Goal: Task Accomplishment & Management: Manage account settings

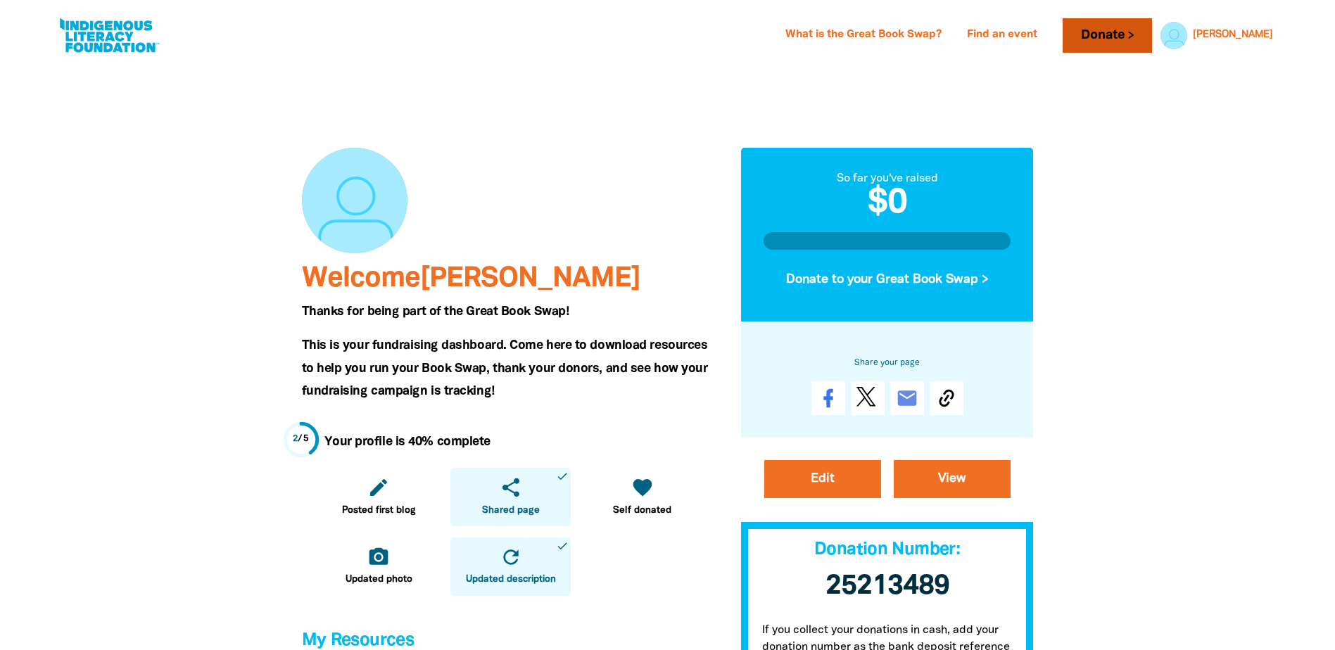
click at [1151, 36] on link "Donate" at bounding box center [1107, 35] width 89 height 34
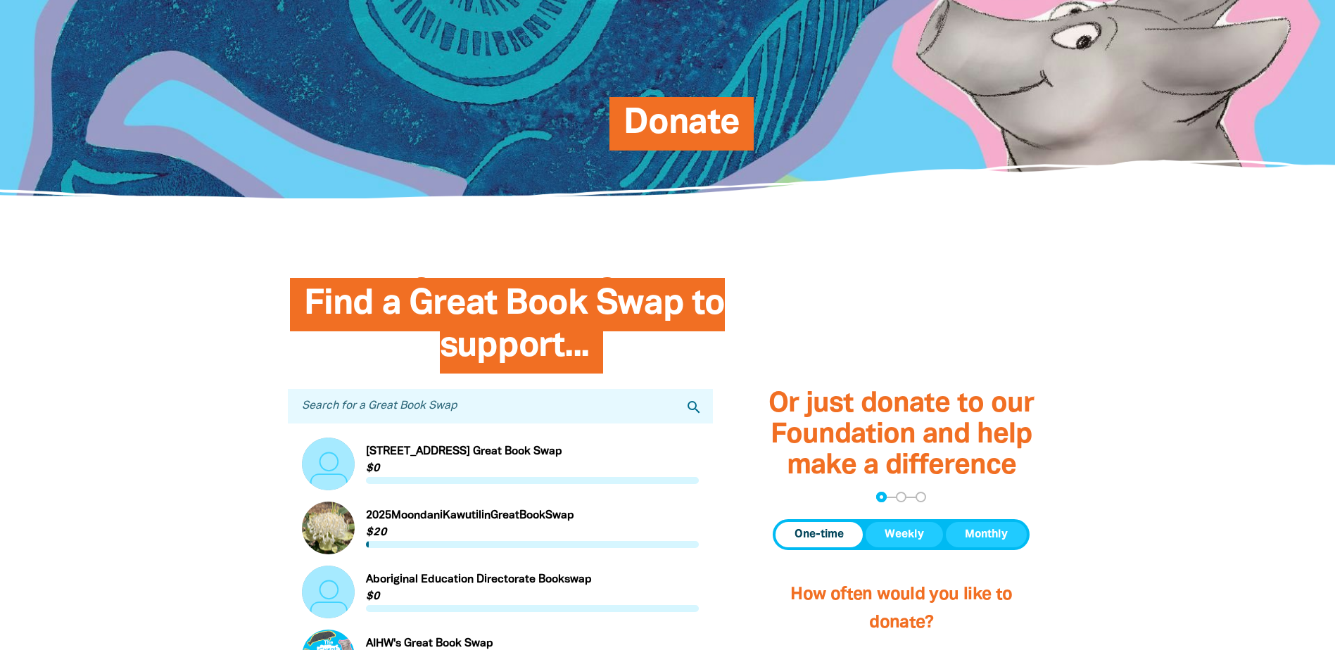
scroll to position [422, 0]
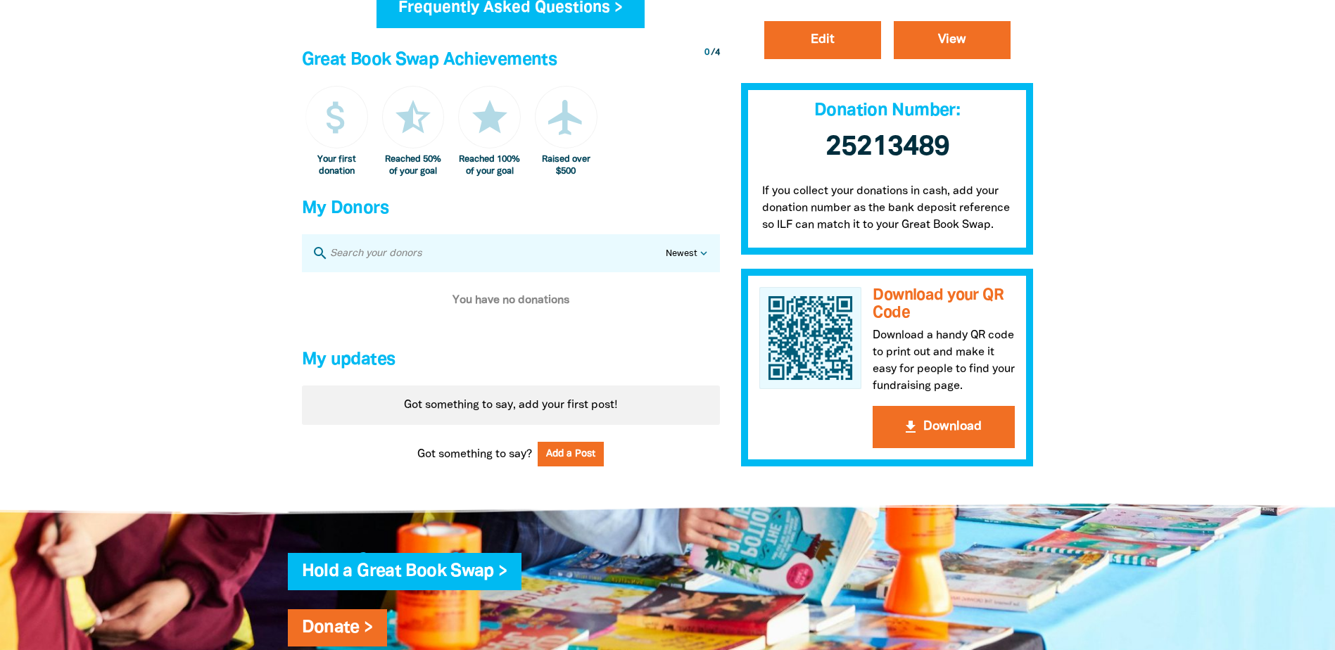
scroll to position [820, 0]
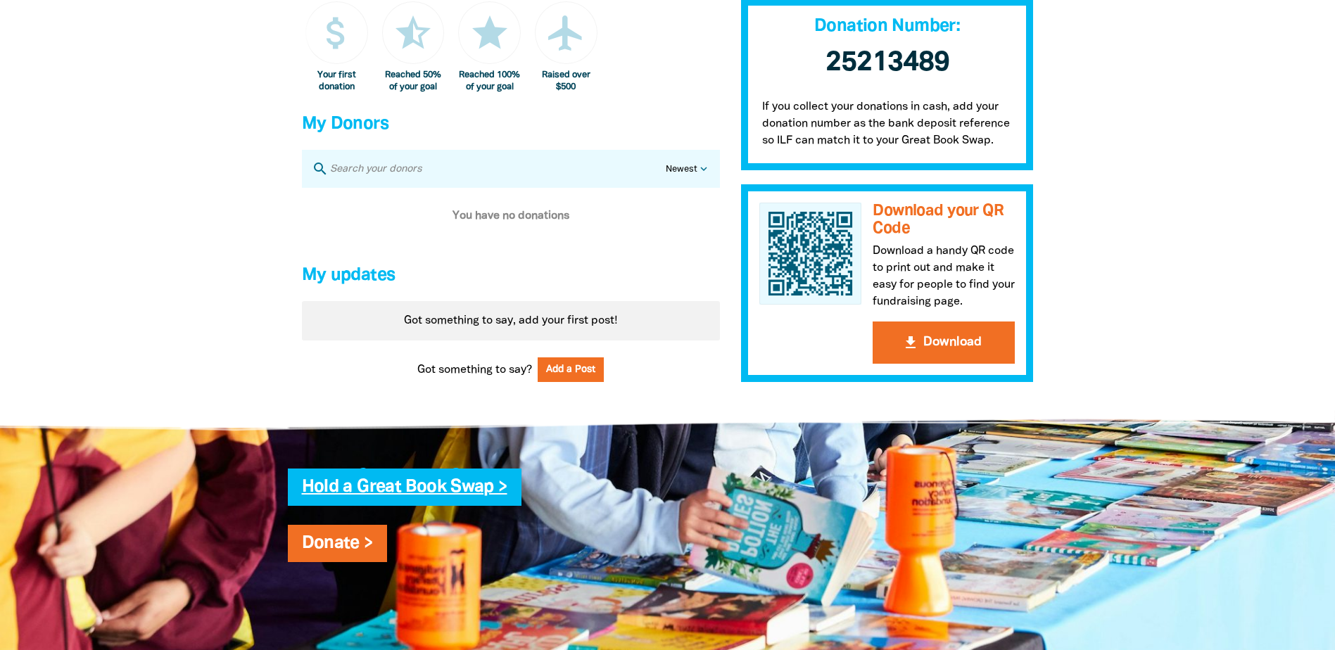
click at [429, 495] on link "Hold a Great Book Swap >" at bounding box center [405, 487] width 206 height 16
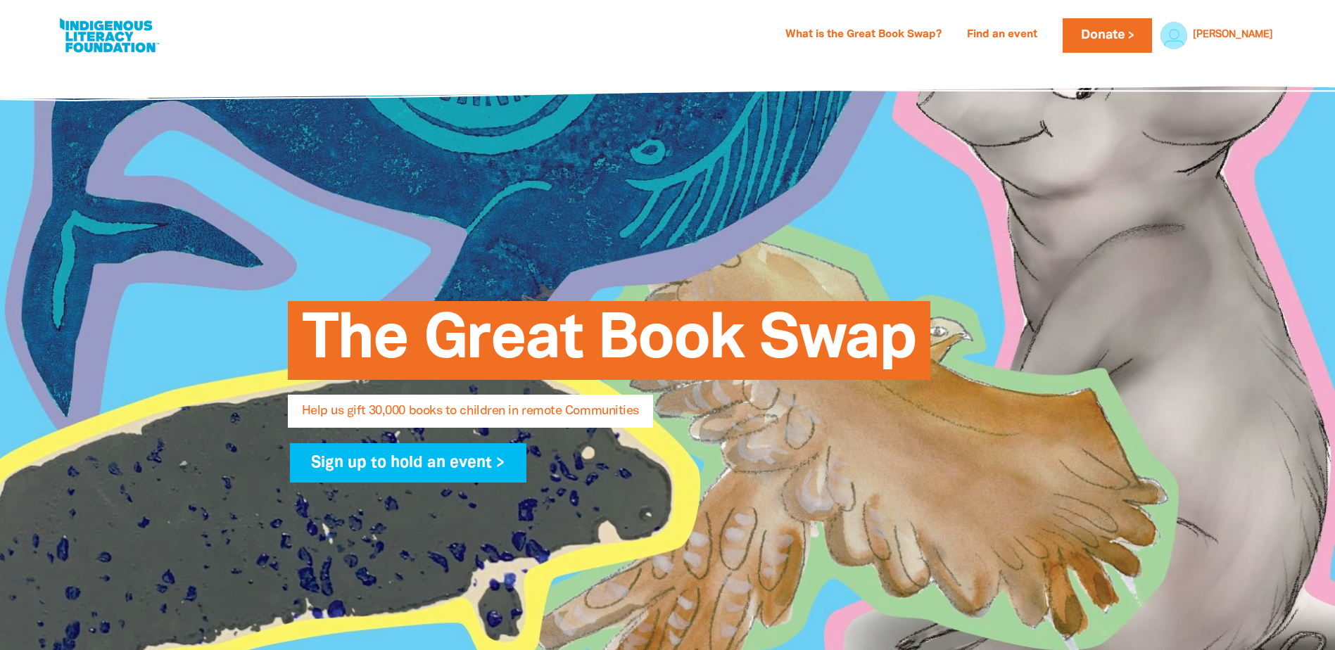
select select "AU"
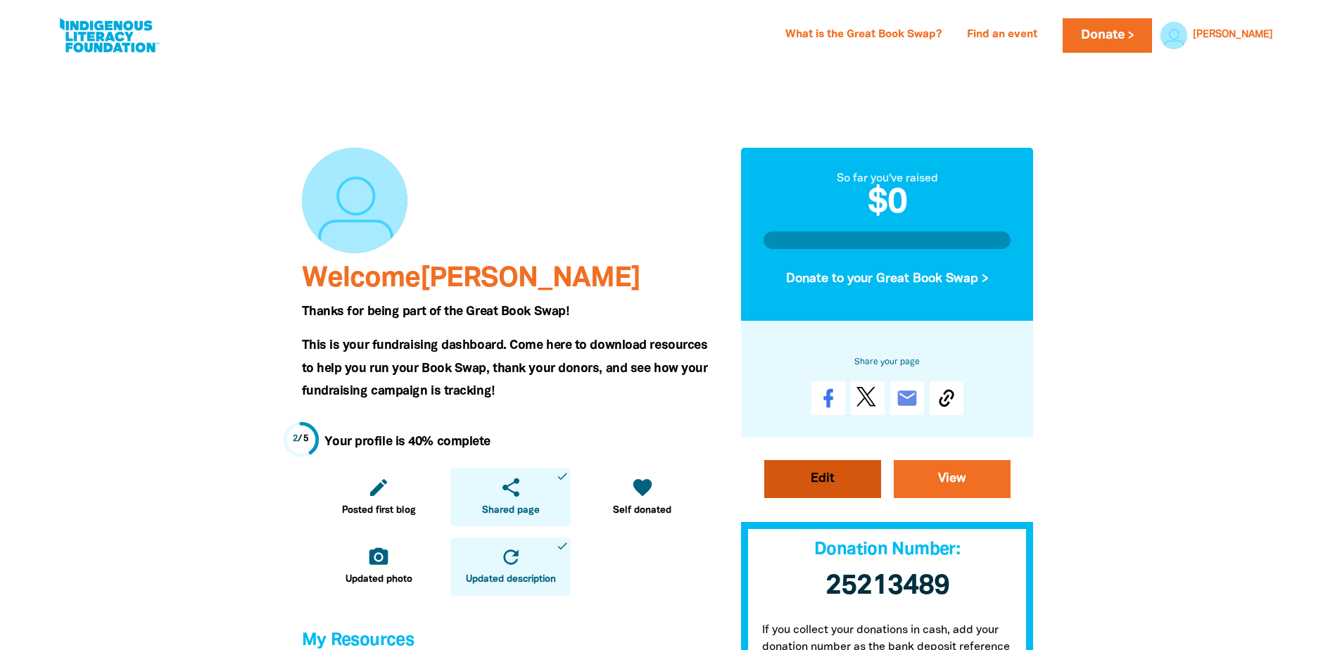
click at [829, 487] on link "Edit" at bounding box center [822, 479] width 117 height 38
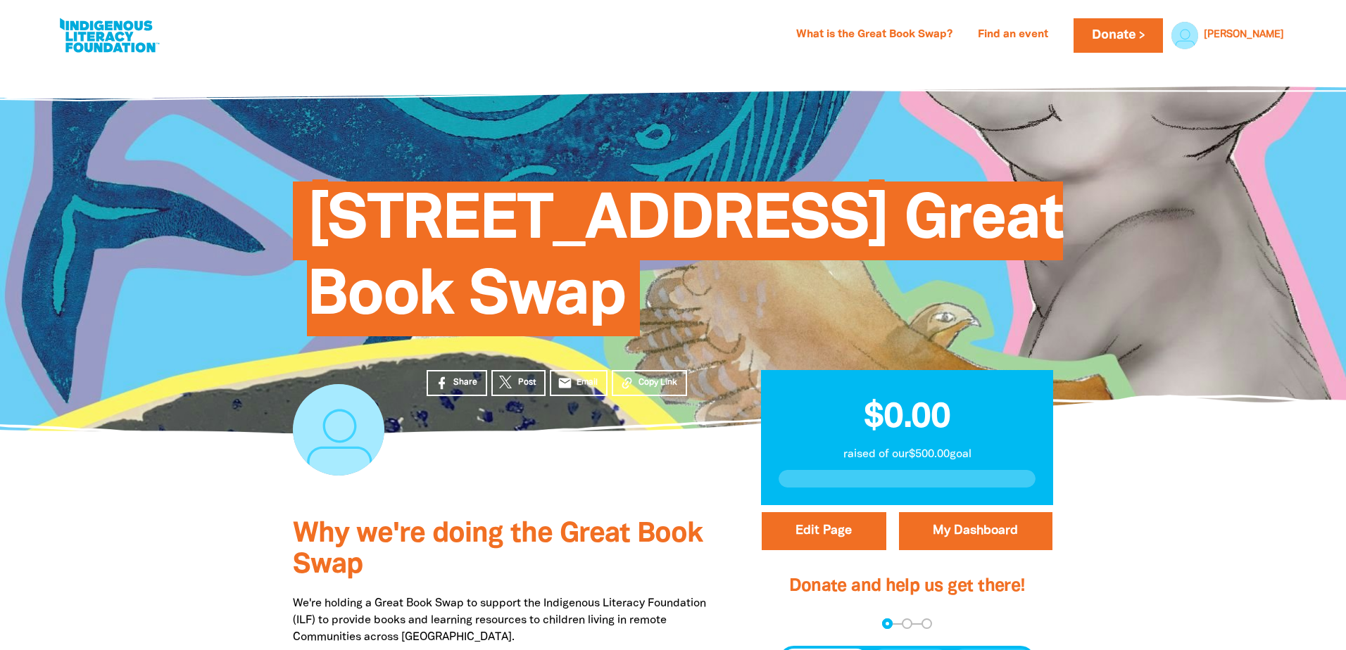
select select "Yes"
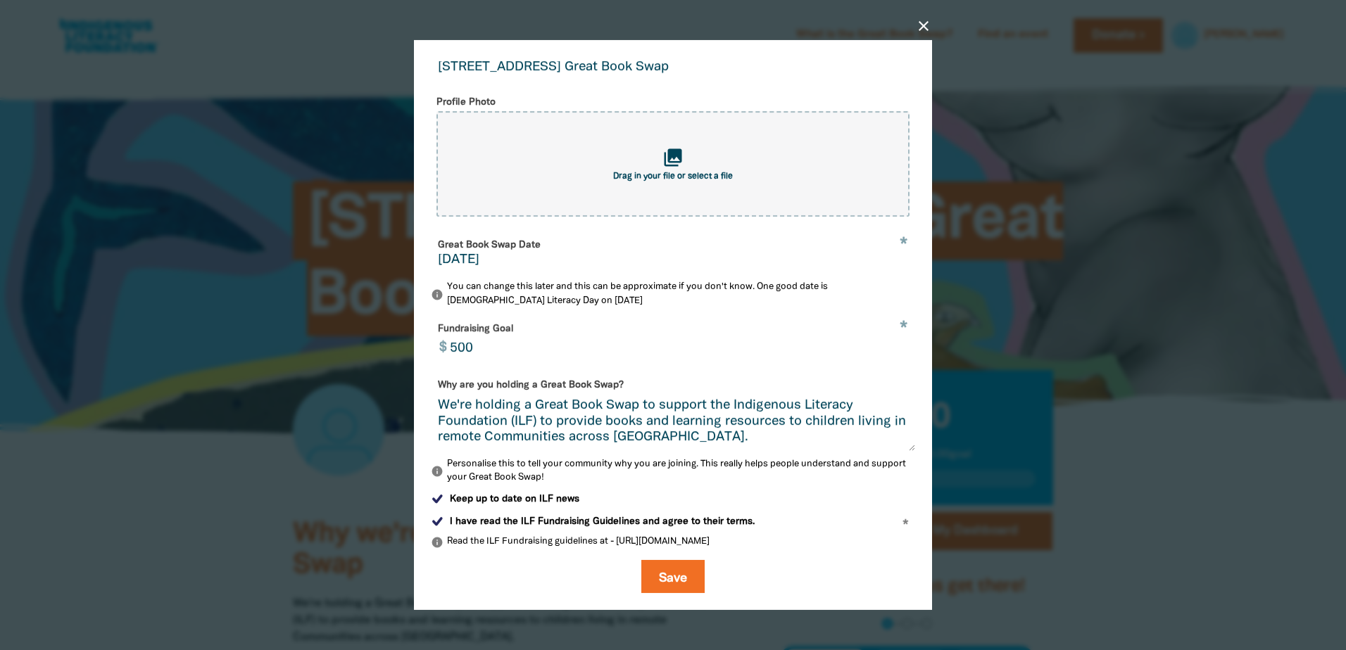
scroll to position [227, 0]
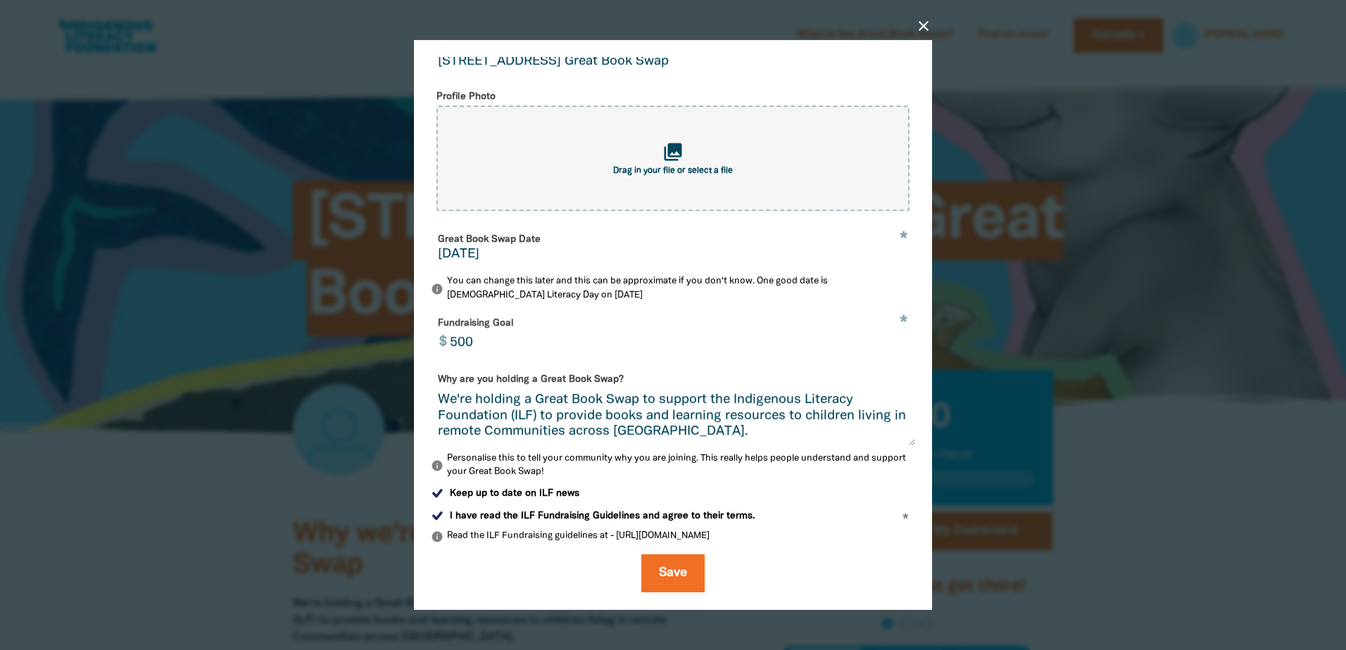
click at [492, 253] on input "[DATE]" at bounding box center [673, 254] width 470 height 13
click at [467, 250] on input "[DATE]" at bounding box center [673, 254] width 470 height 13
click at [450, 252] on input "[DATE]" at bounding box center [673, 254] width 470 height 13
click at [448, 253] on input "[DATE]" at bounding box center [673, 254] width 470 height 13
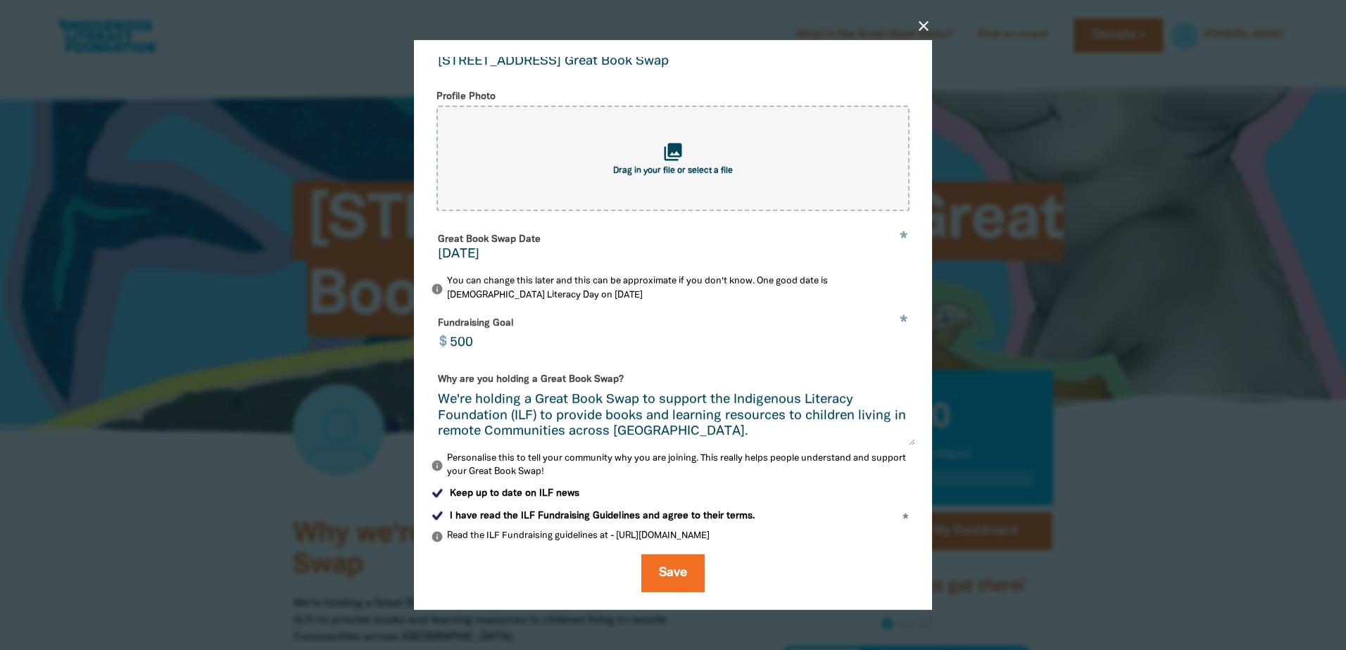
drag, startPoint x: 453, startPoint y: 250, endPoint x: 431, endPoint y: 252, distance: 21.2
click at [431, 252] on div "Great Book Swap Date * [DATE]" at bounding box center [673, 248] width 484 height 41
type input "[DATE]"
click at [588, 320] on input "500" at bounding box center [678, 334] width 473 height 44
click at [669, 576] on button "Save" at bounding box center [672, 574] width 63 height 38
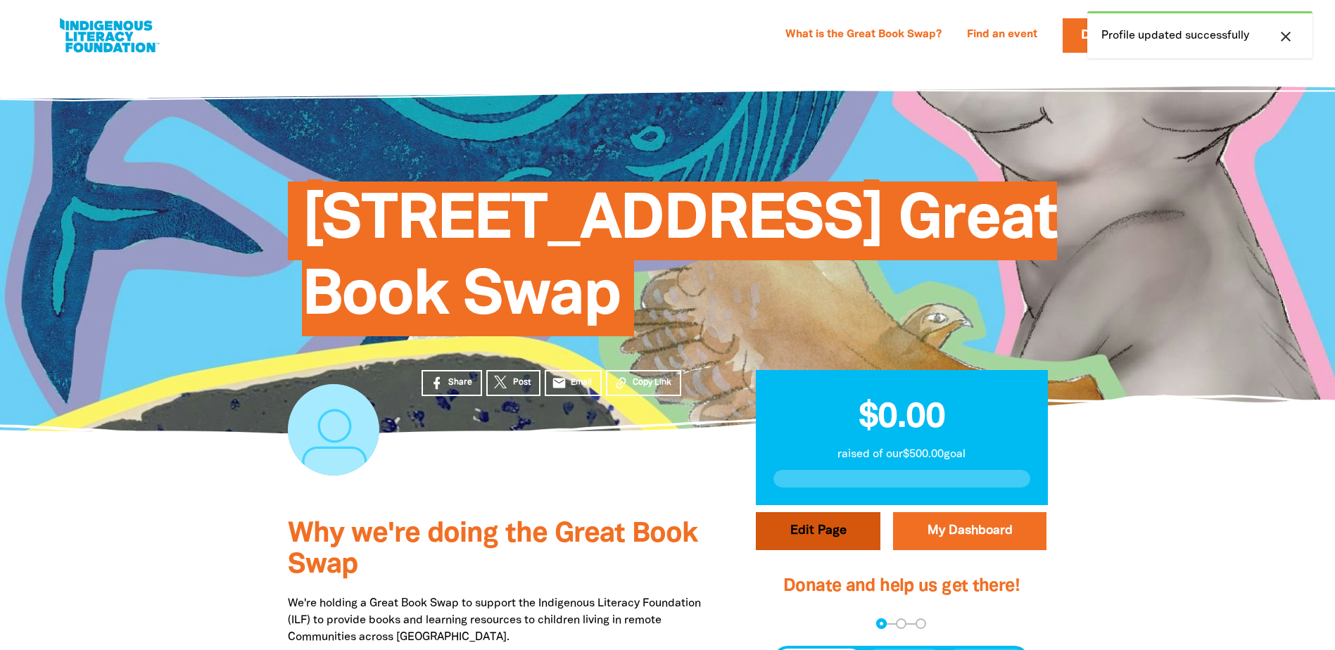
click at [825, 536] on button "Edit Page" at bounding box center [818, 531] width 125 height 38
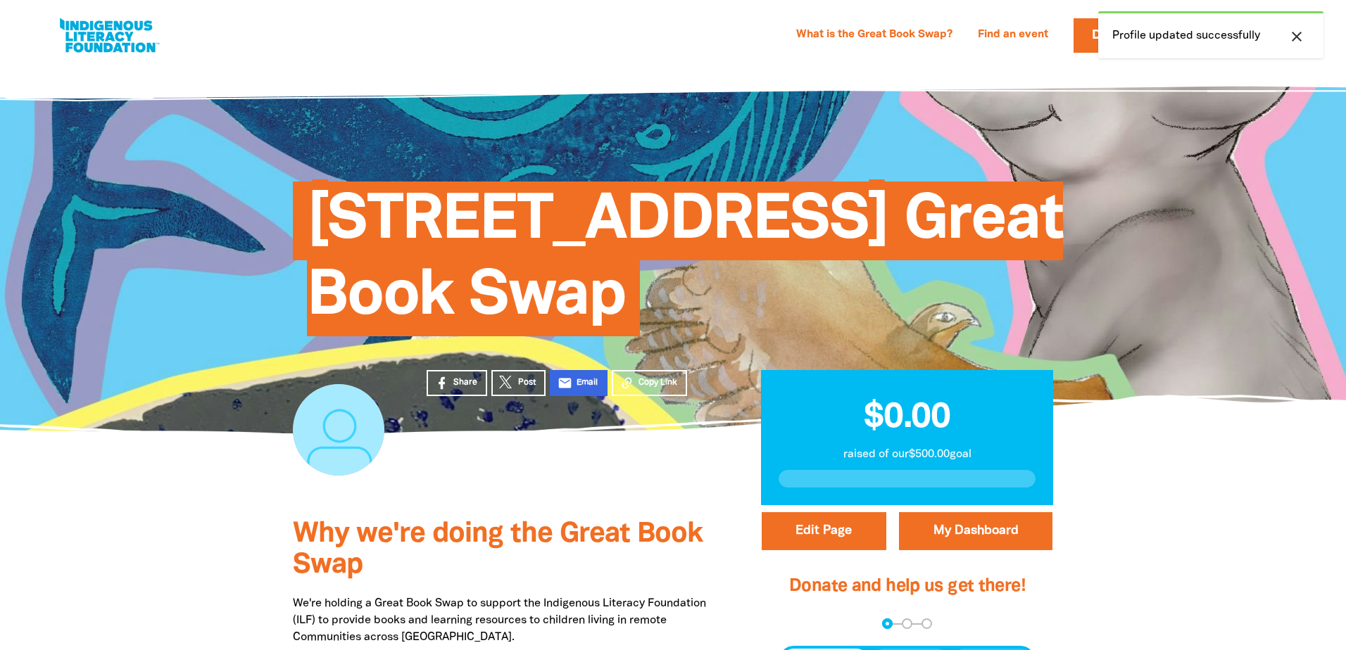
select select "Yes"
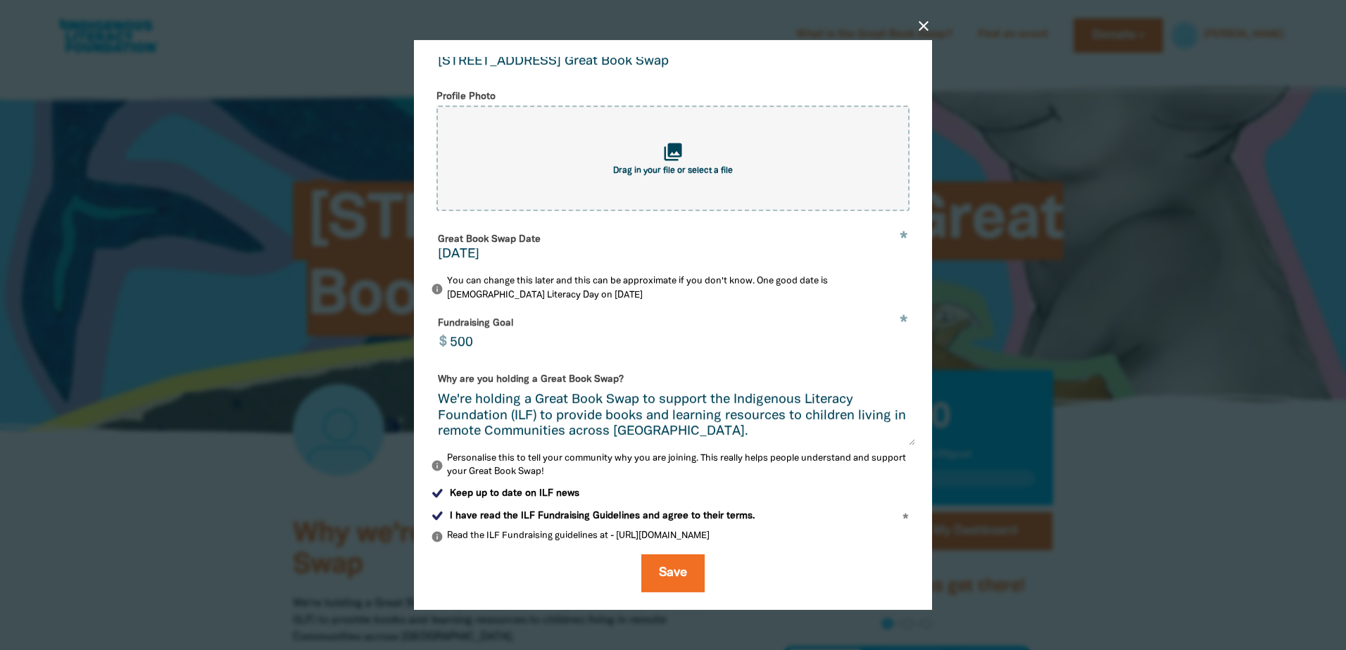
click at [723, 431] on textarea "We're holding a Great Book Swap to support the Indigenous Literacy Foundation (…" at bounding box center [673, 419] width 484 height 53
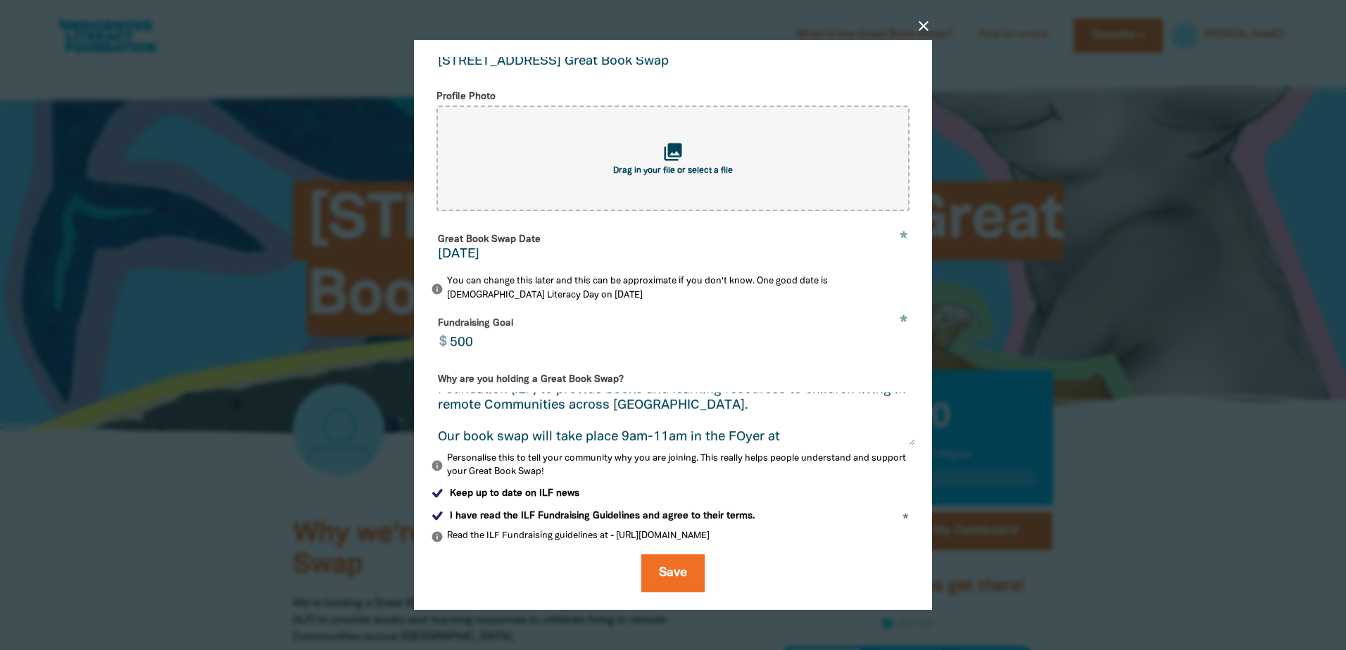
scroll to position [42, 0]
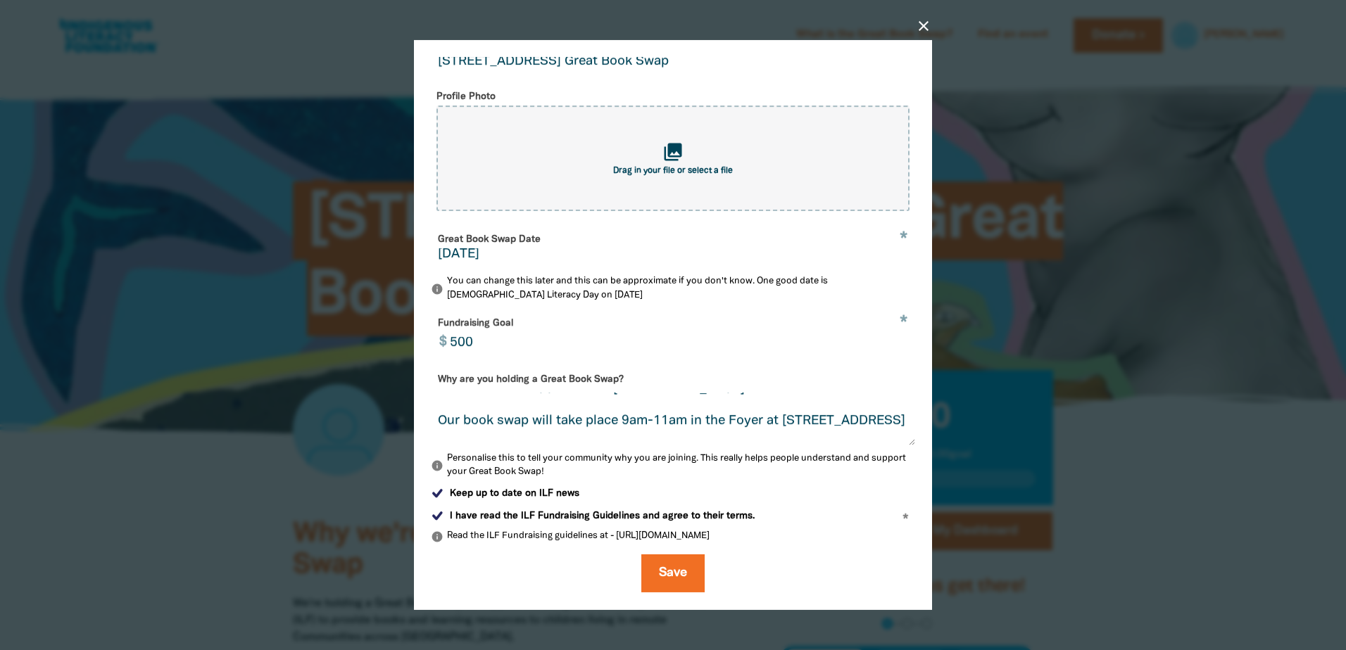
click at [567, 439] on textarea "We're holding a Great Book Swap to support the Indigenous Literacy Foundation (…" at bounding box center [673, 419] width 484 height 53
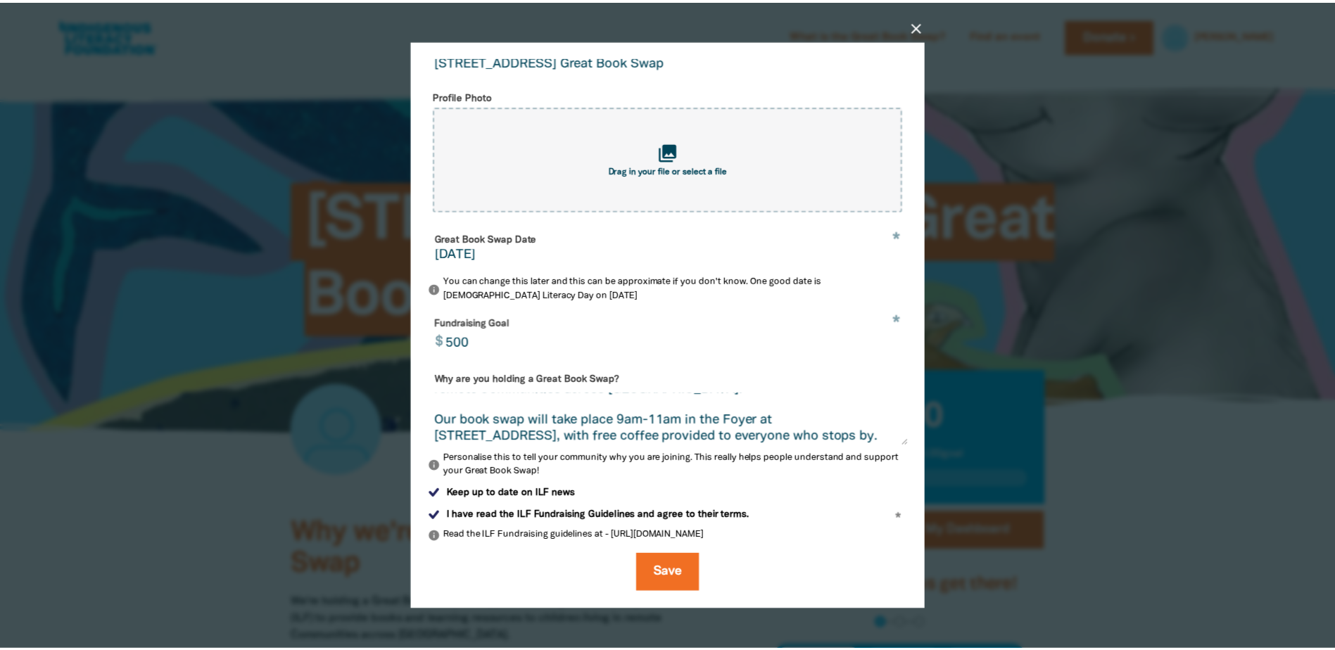
scroll to position [0, 0]
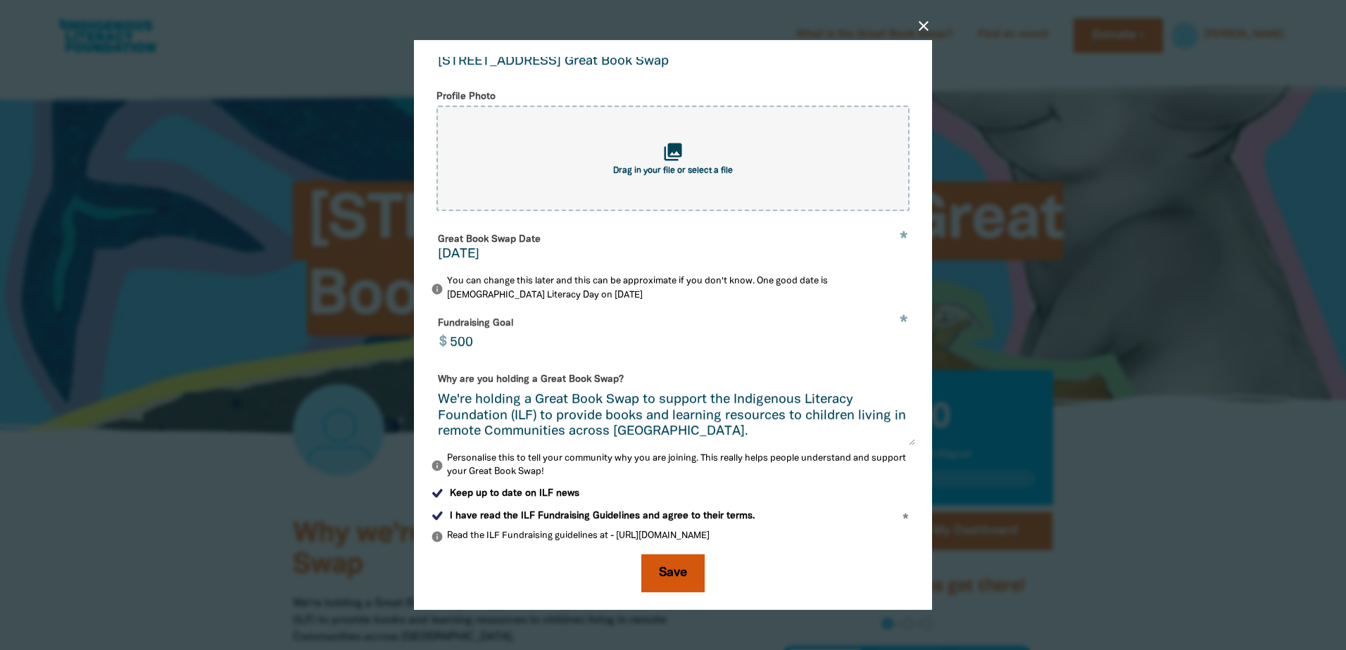
type textarea "We're holding a Great Book Swap to support the Indigenous Literacy Foundation (…"
click at [666, 570] on button "Save" at bounding box center [672, 574] width 63 height 38
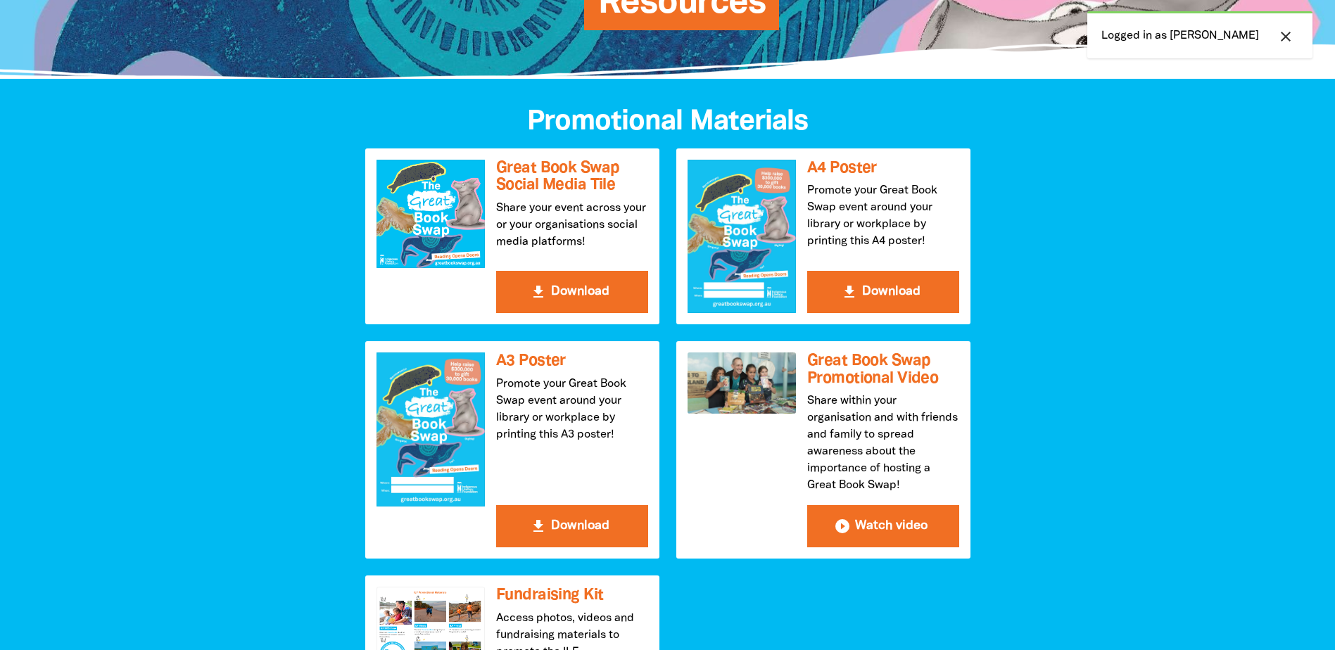
scroll to position [282, 0]
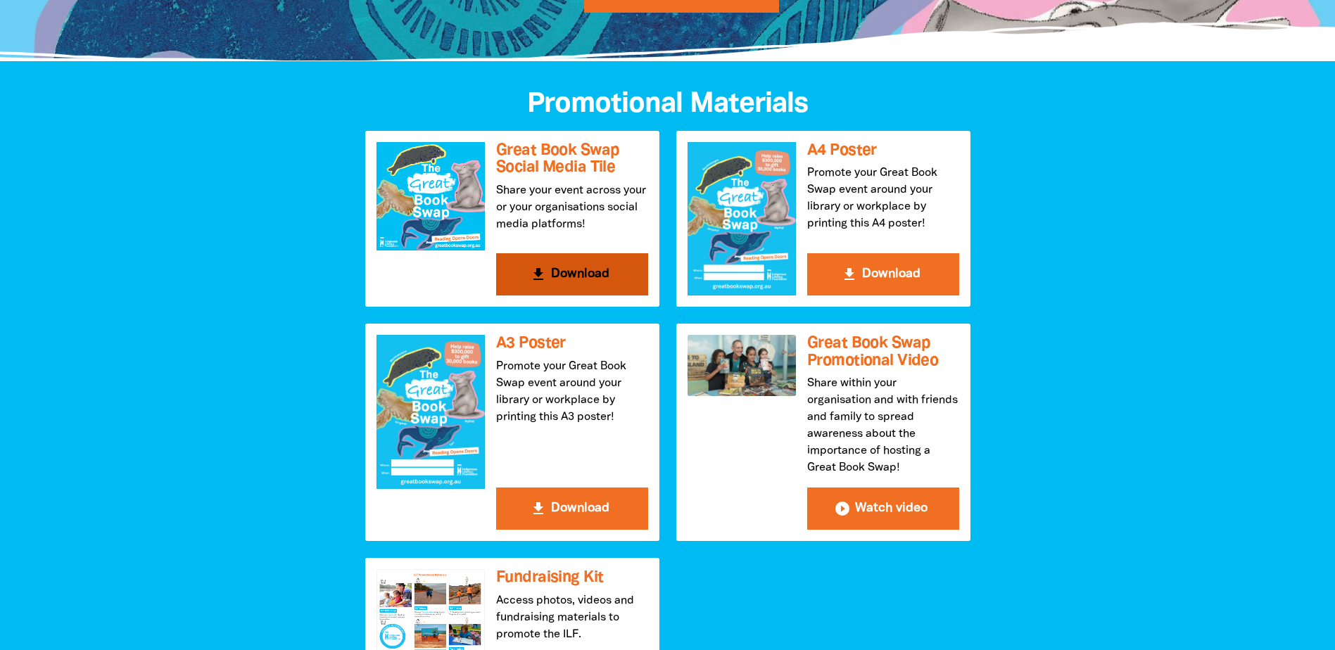
click at [396, 208] on div at bounding box center [431, 196] width 108 height 108
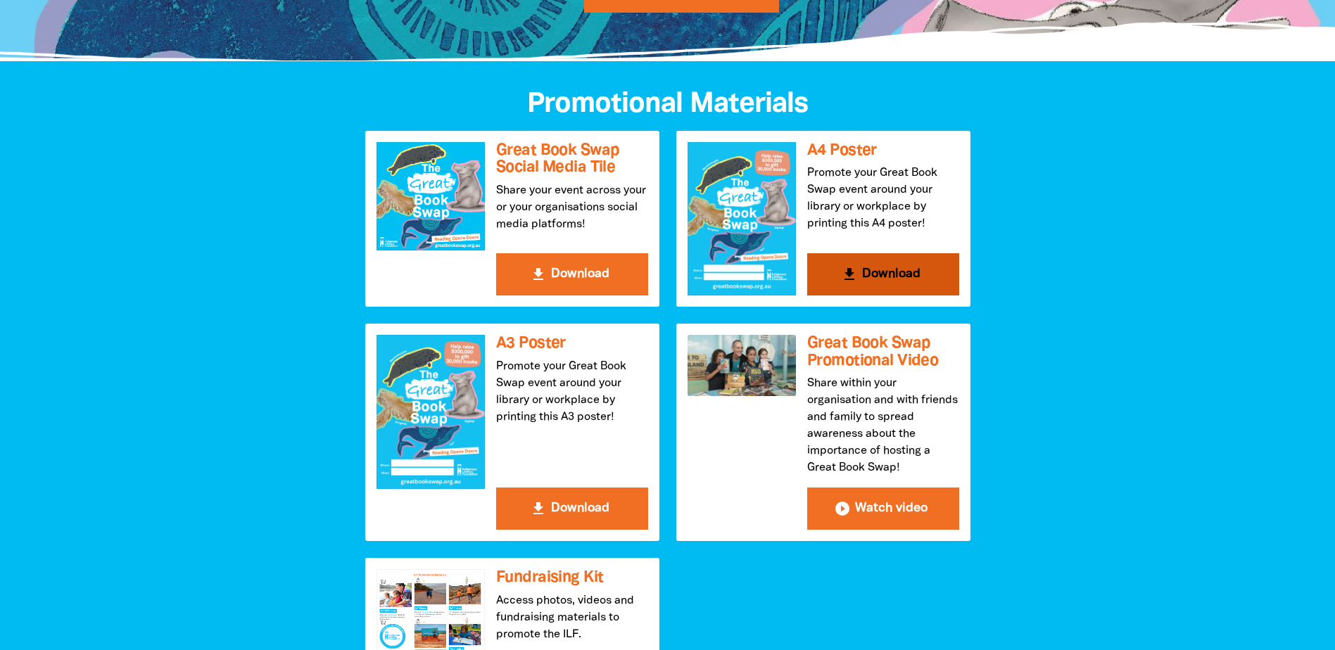
click at [758, 247] on div at bounding box center [742, 218] width 108 height 153
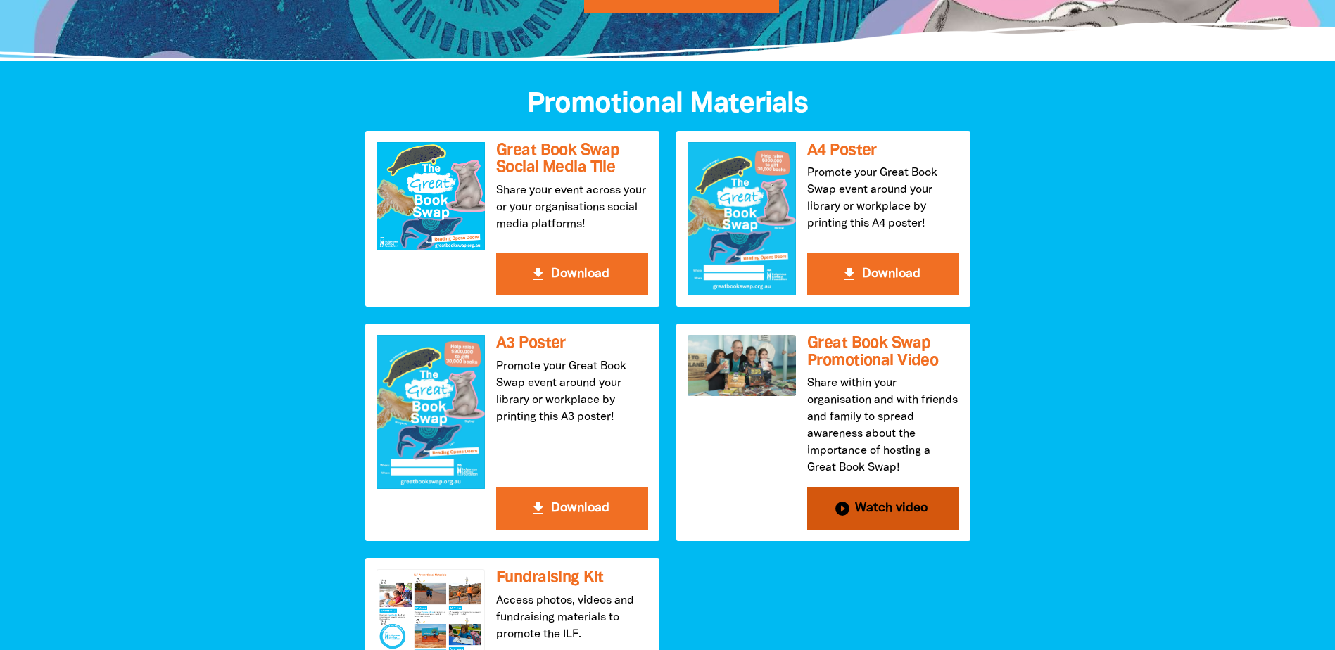
click at [742, 354] on div at bounding box center [742, 365] width 108 height 61
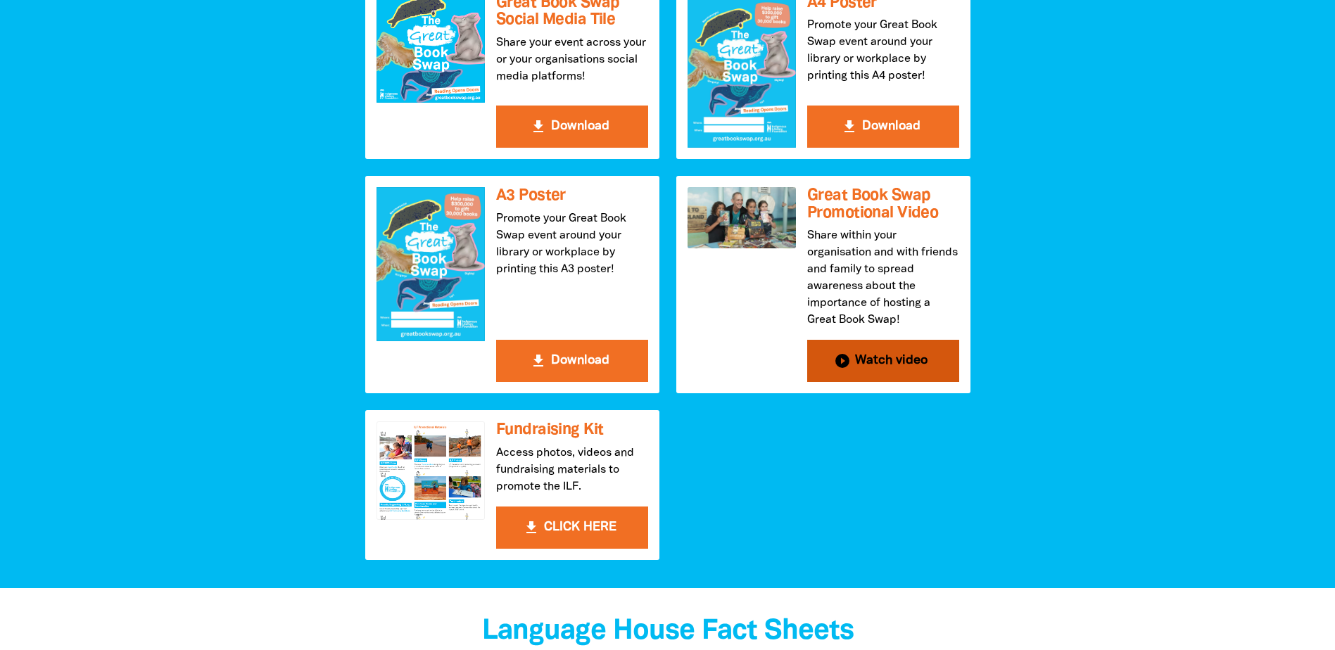
scroll to position [422, 0]
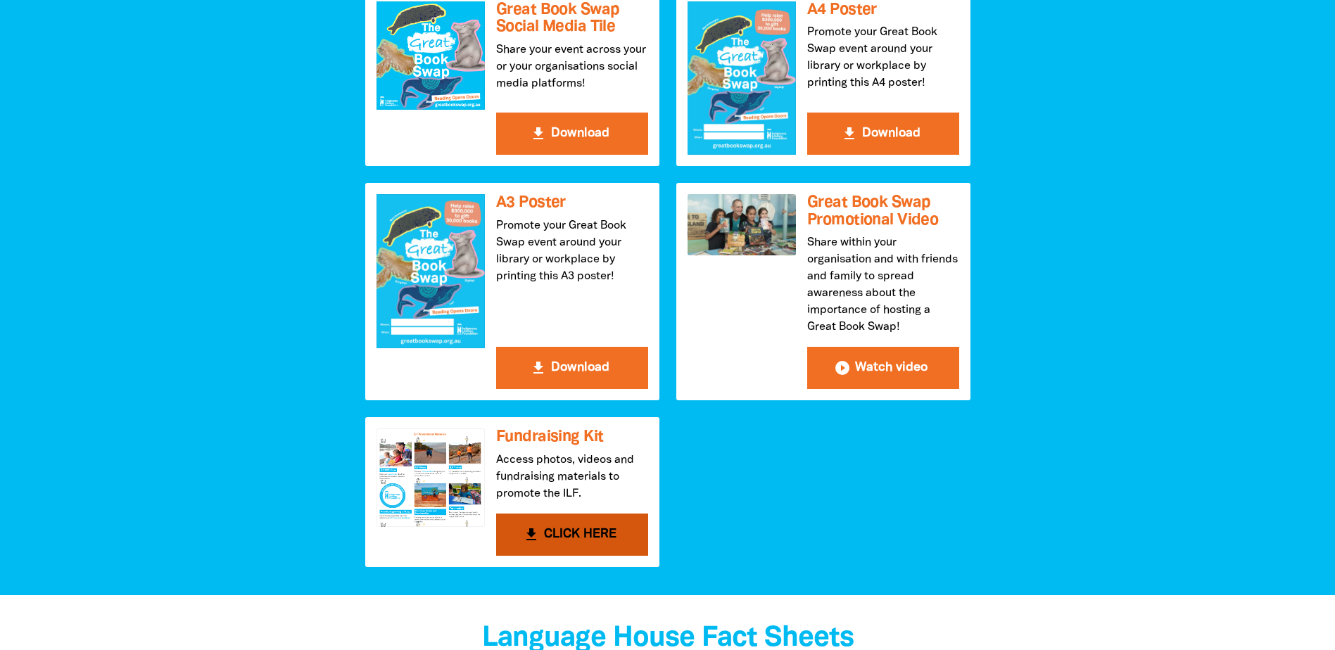
click at [438, 488] on div at bounding box center [431, 478] width 108 height 99
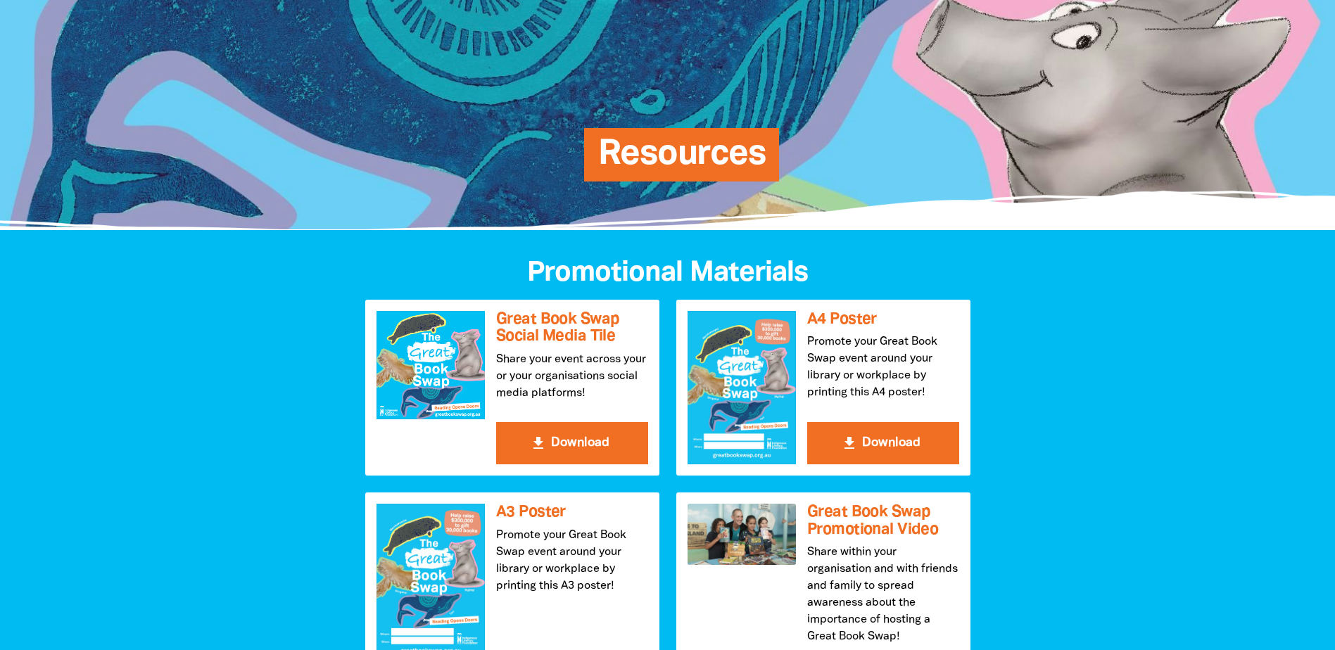
scroll to position [352, 0]
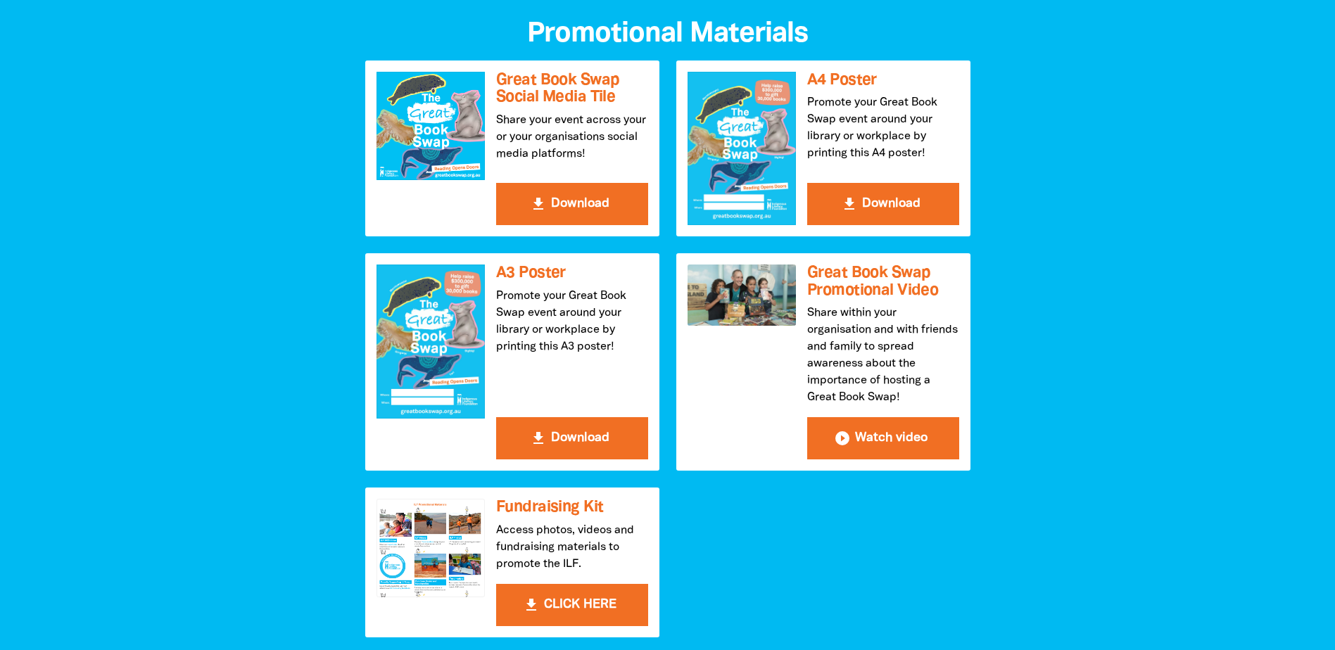
click at [255, 524] on div at bounding box center [667, 328] width 1335 height 675
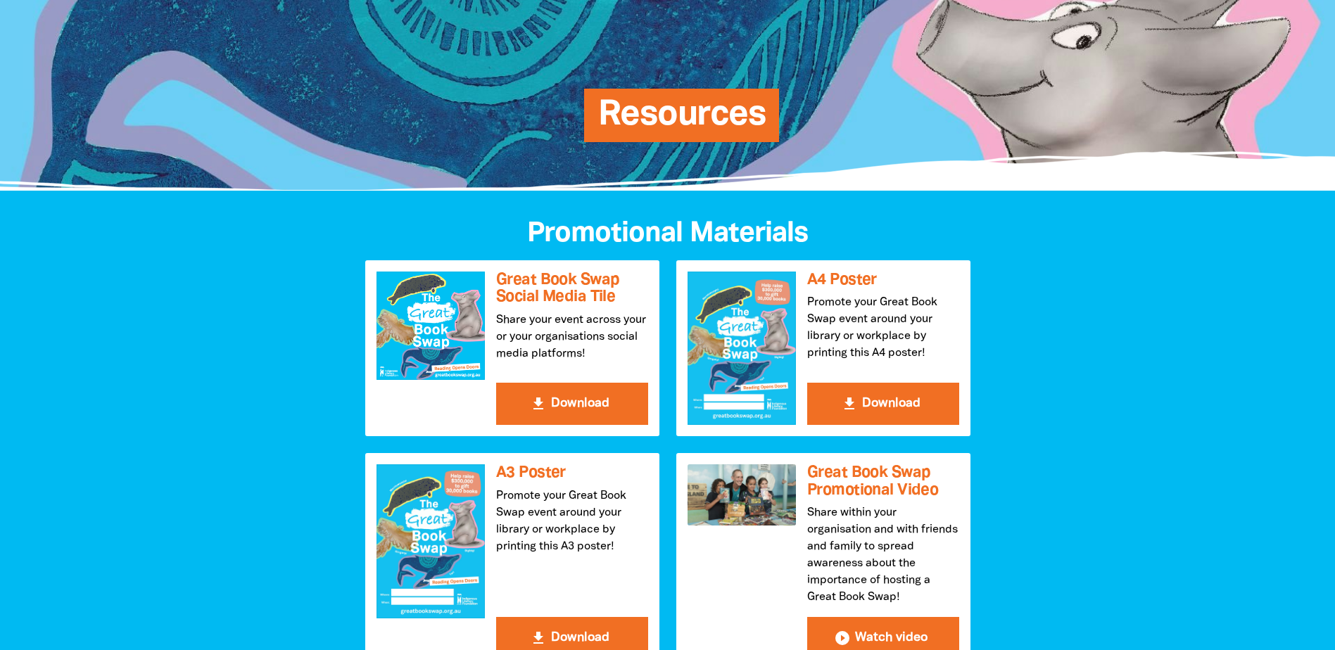
scroll to position [0, 0]
